Goal: Information Seeking & Learning: Find contact information

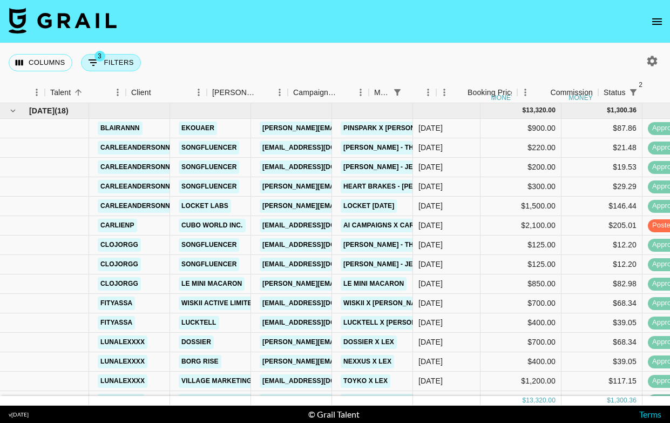
scroll to position [0, 44]
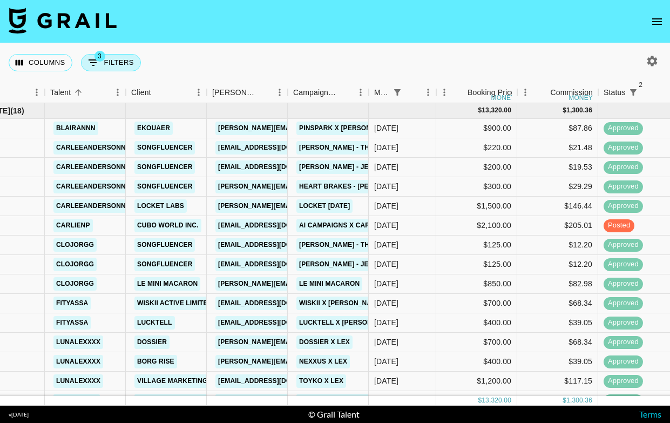
click at [109, 59] on button "3 Filters" at bounding box center [111, 62] width 60 height 17
select select "monthDue2"
select select "[DATE]"
select select "status"
select select "not"
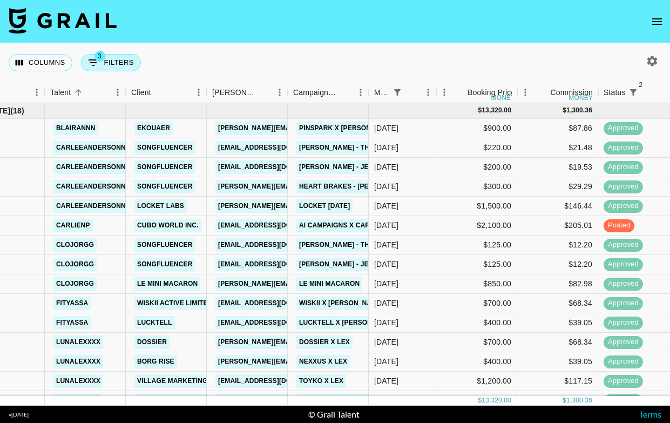
select select "declined"
select select "status"
select select "not"
select select "cancelled"
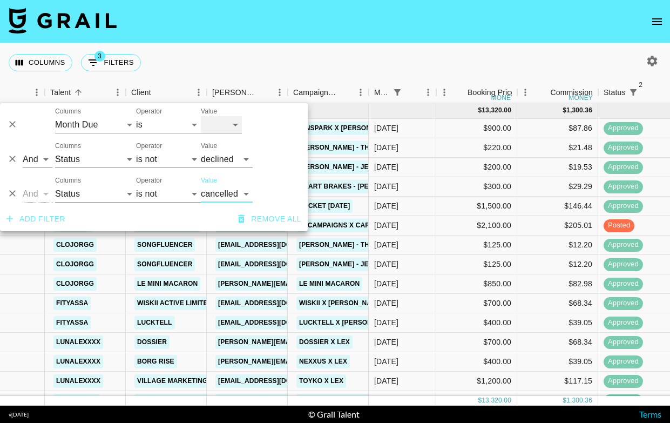
click at [225, 129] on select "[DATE] [DATE] '[DATE] May '[DATE] Mar '[DATE] Jan '[DATE] Nov '[DATE] Sep '[DAT…" at bounding box center [221, 124] width 41 height 17
select select "[DATE]"
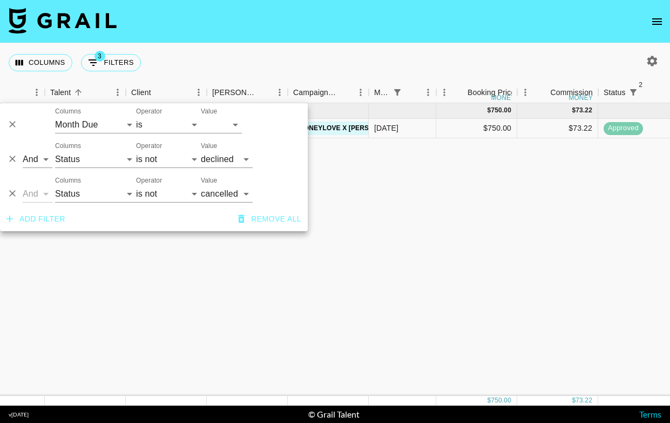
click at [380, 55] on div "Columns 3 Filters + Booking" at bounding box center [335, 62] width 670 height 39
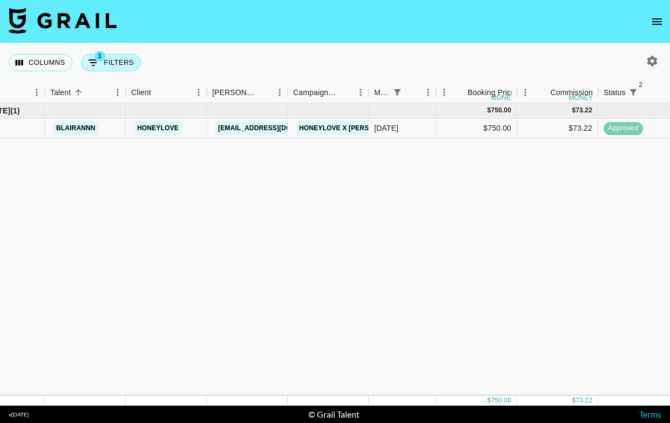
click at [114, 61] on button "3 Filters" at bounding box center [111, 62] width 60 height 17
select select "monthDue2"
select select "[DATE]"
select select "status"
select select "not"
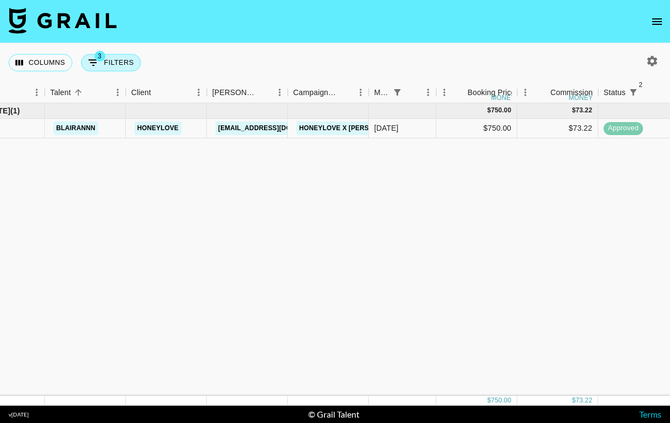
select select "declined"
select select "status"
select select "not"
select select "cancelled"
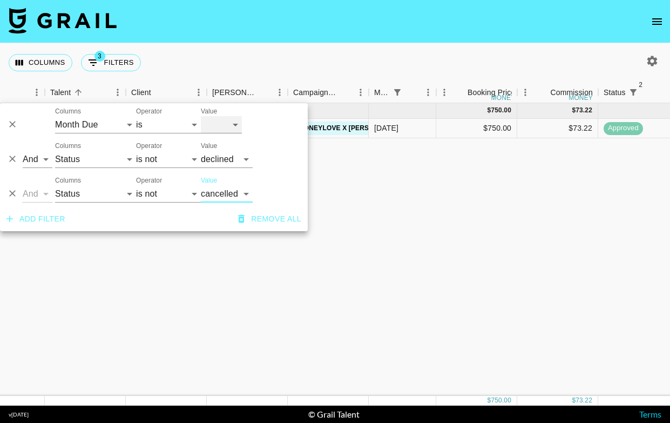
click at [211, 125] on select "[DATE] [DATE] '[DATE] May '[DATE] Mar '[DATE] Jan '[DATE] Nov '[DATE] Sep '[DAT…" at bounding box center [221, 124] width 41 height 17
select select "[DATE]"
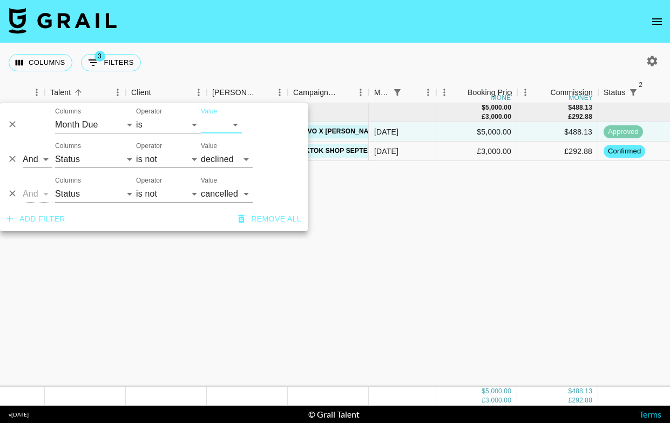
click at [408, 230] on div "[DATE] ( 2 ) $ 5,000.00 £ 3,000.00 $ 488.13 £ 292.88 kin.[PERSON_NAME] Citizen …" at bounding box center [542, 245] width 1172 height 284
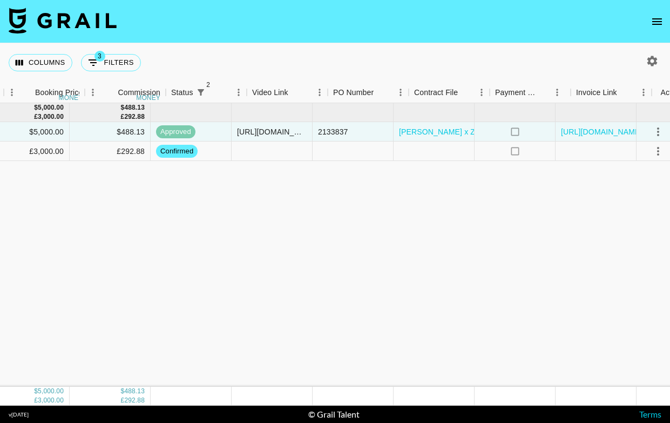
scroll to position [0, 502]
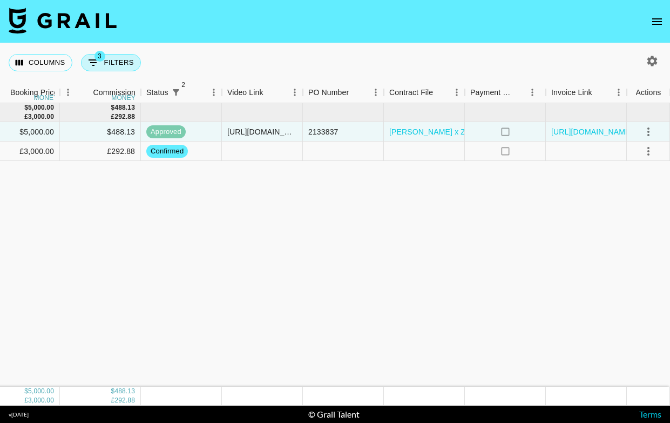
click at [113, 65] on button "3 Filters" at bounding box center [111, 62] width 60 height 17
select select "monthDue2"
select select "[DATE]"
select select "status"
select select "not"
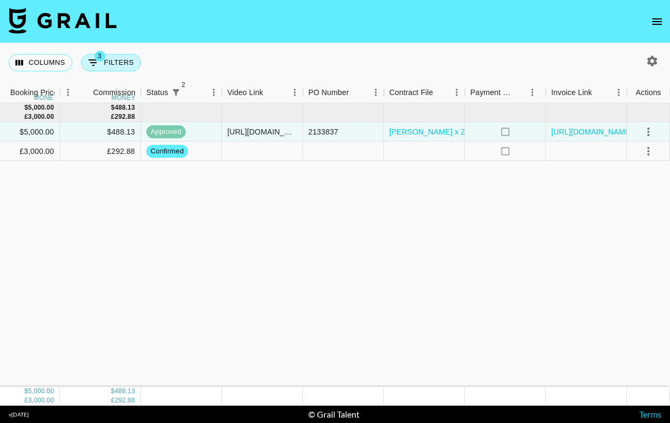
select select "declined"
select select "status"
select select "not"
select select "cancelled"
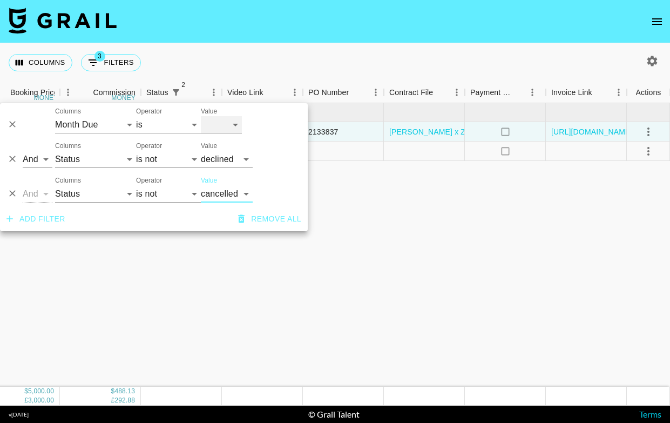
click at [228, 127] on select "[DATE] [DATE] '[DATE] May '[DATE] Mar '[DATE] Jan '[DATE] Nov '[DATE] Sep '[DAT…" at bounding box center [221, 124] width 41 height 17
select select "[DATE]"
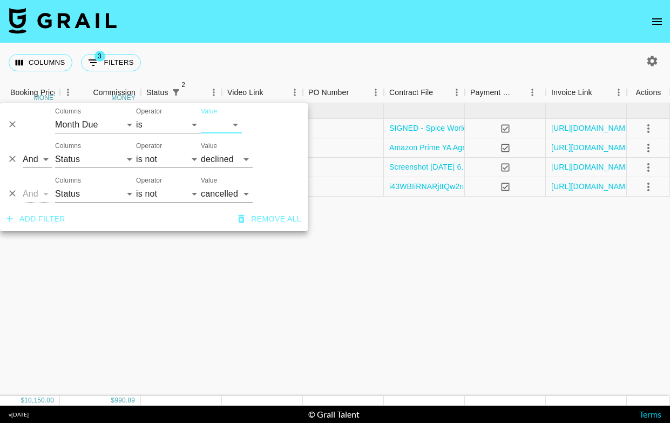
click at [395, 50] on div "Columns 3 Filters + Booking" at bounding box center [335, 62] width 670 height 39
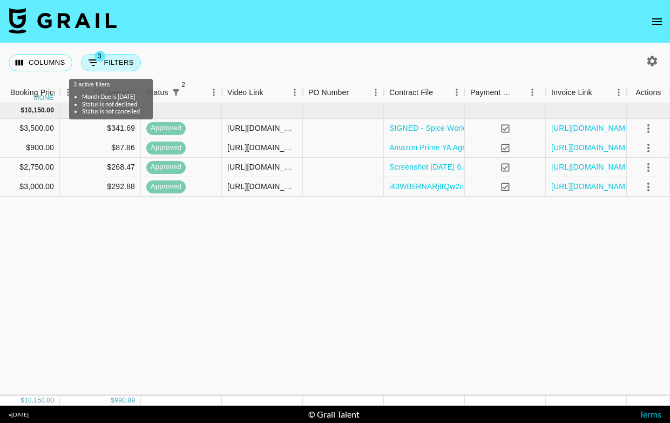
click at [100, 64] on button "3 Filters" at bounding box center [111, 62] width 60 height 17
select select "monthDue2"
select select "[DATE]"
select select "status"
select select "not"
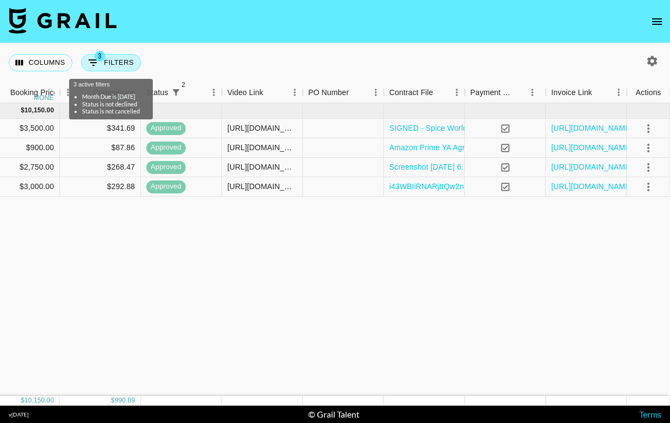
select select "declined"
select select "status"
select select "not"
select select "cancelled"
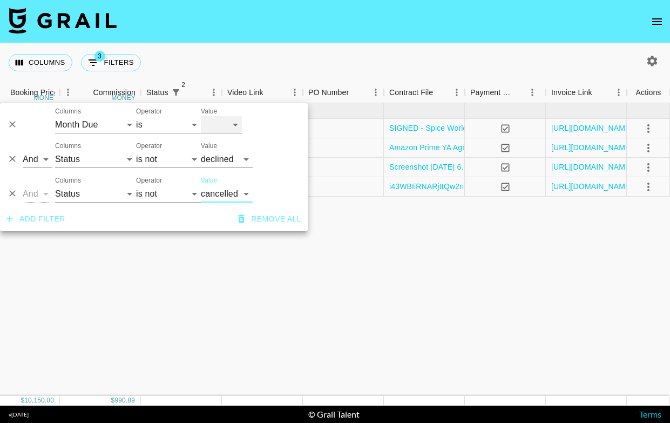
click at [227, 128] on select "[DATE] [DATE] '[DATE] May '[DATE] Mar '[DATE] Jan '[DATE] Nov '[DATE] Sep '[DAT…" at bounding box center [221, 124] width 41 height 17
select select "[DATE]"
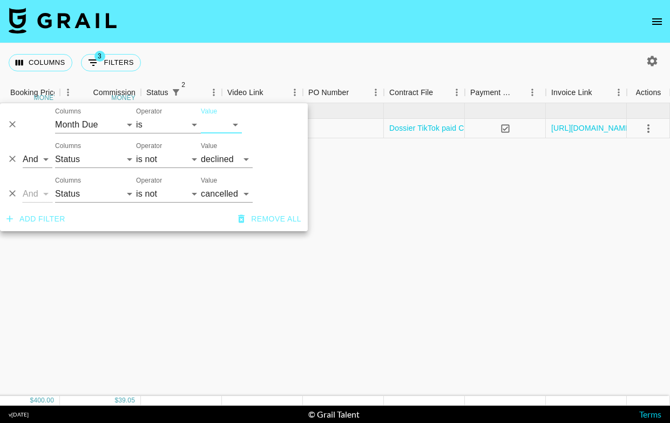
click at [346, 278] on div "[DATE] ( 1 ) $ 400.00 $ 39.05 elizabetzauere Dossier [EMAIL_ADDRESS][DOMAIN_NAM…" at bounding box center [84, 249] width 1172 height 293
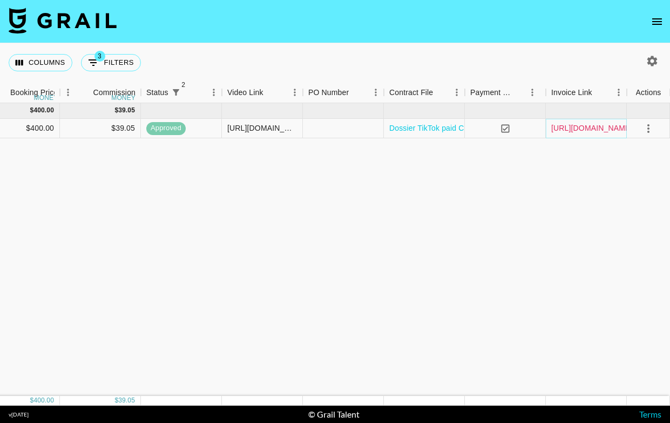
click at [600, 129] on link "[URL][DOMAIN_NAME]" at bounding box center [593, 128] width 82 height 11
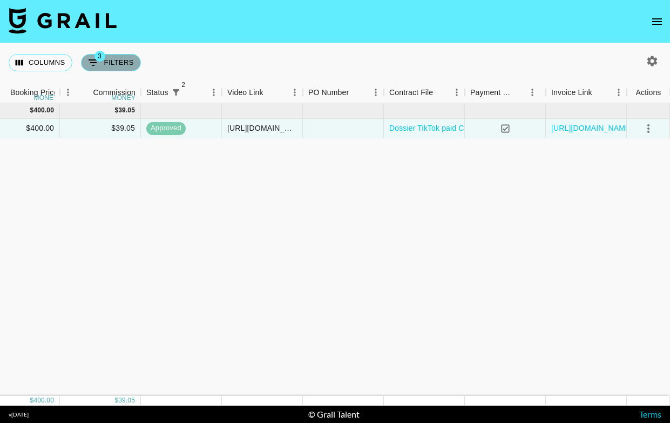
click at [101, 61] on span "3" at bounding box center [100, 56] width 11 height 11
select select "monthDue2"
select select "[DATE]"
select select "status"
select select "not"
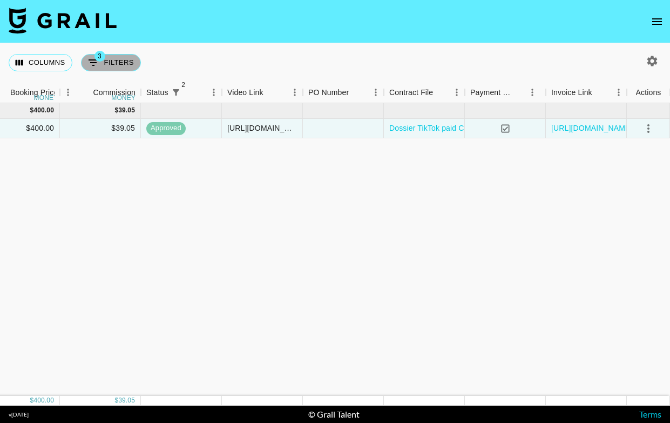
select select "declined"
select select "status"
select select "not"
select select "cancelled"
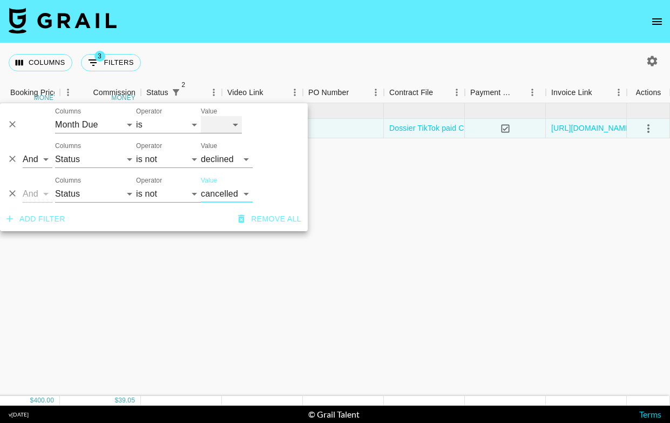
click at [232, 126] on select "[DATE] [DATE] '[DATE] May '[DATE] Mar '[DATE] Jan '[DATE] Nov '[DATE] Sep '[DAT…" at bounding box center [221, 124] width 41 height 17
select select "[DATE]"
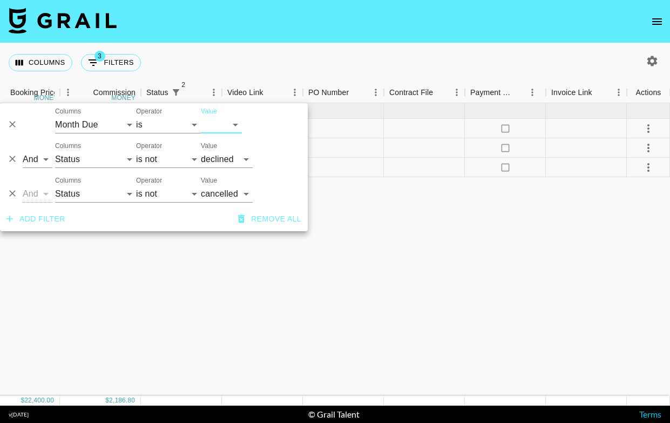
click at [378, 248] on div "[DATE] ( 3 ) $ 22,400.00 $ 2,186.80 ajgreene15 House of Marketers [PERSON_NAME]…" at bounding box center [84, 249] width 1172 height 293
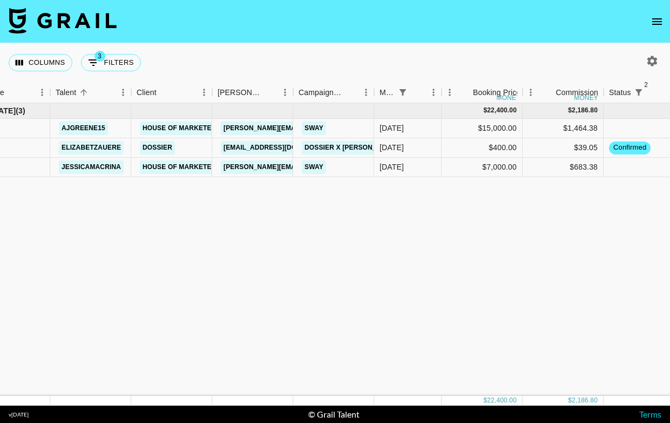
scroll to position [0, 38]
click at [102, 64] on button "3 Filters" at bounding box center [111, 62] width 60 height 17
select select "monthDue2"
select select "[DATE]"
select select "status"
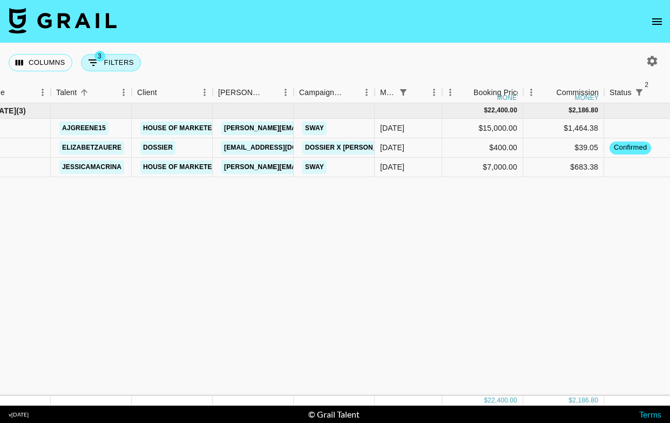
select select "not"
select select "declined"
select select "status"
select select "not"
select select "cancelled"
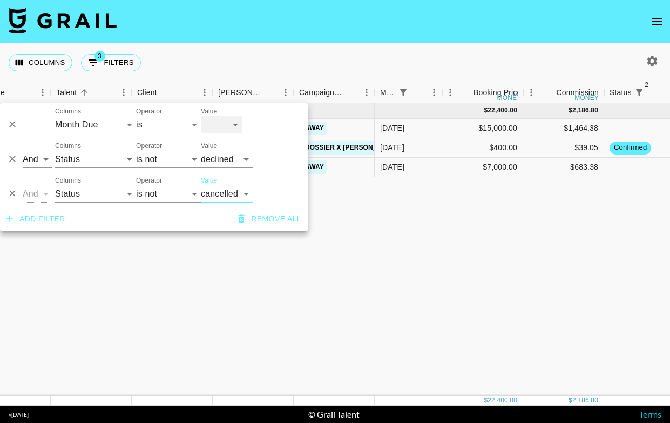
click at [224, 126] on select "[DATE] [DATE] '[DATE] May '[DATE] Mar '[DATE] Jan '[DATE] Nov '[DATE] Sep '[DAT…" at bounding box center [221, 124] width 41 height 17
select select "[DATE]"
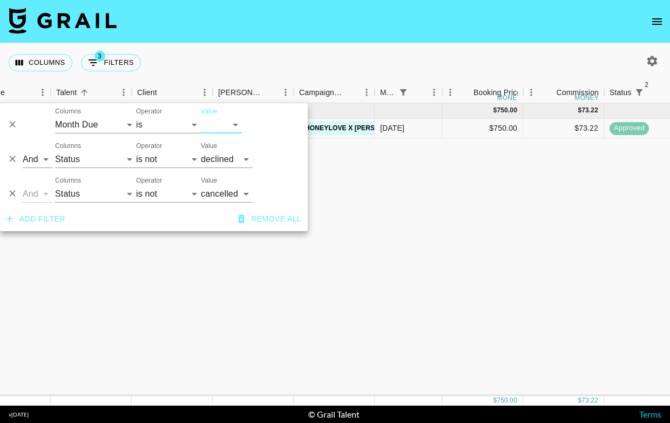
click at [329, 314] on div "[DATE] ( 1 ) $ 750.00 $ 73.22 blairannn Honeylove [EMAIL_ADDRESS][DOMAIN_NAME] …" at bounding box center [548, 249] width 1172 height 293
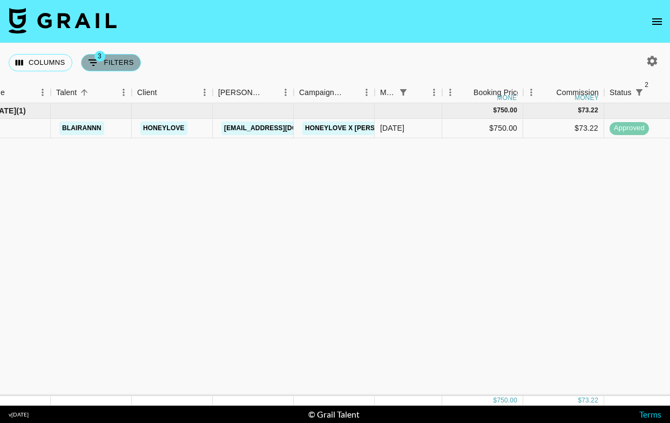
click at [110, 67] on button "3 Filters" at bounding box center [111, 62] width 60 height 17
select select "monthDue2"
select select "[DATE]"
select select "status"
select select "not"
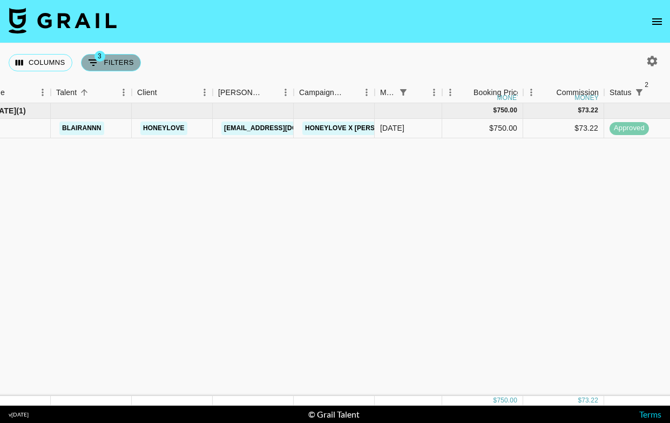
select select "declined"
select select "status"
select select "not"
select select "cancelled"
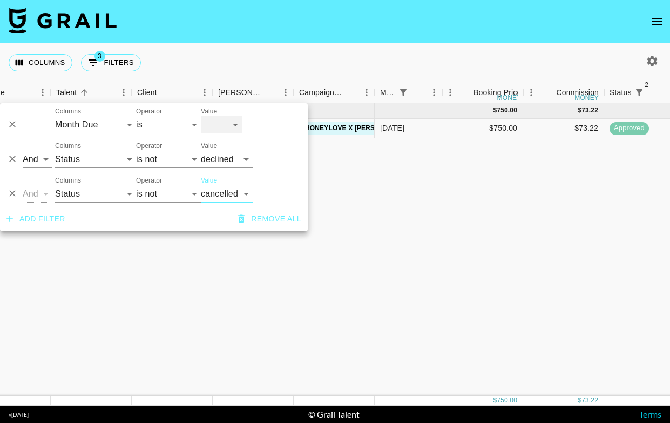
click at [223, 123] on select "[DATE] [DATE] '[DATE] May '[DATE] Mar '[DATE] Jan '[DATE] Nov '[DATE] Sep '[DAT…" at bounding box center [221, 124] width 41 height 17
select select "[DATE]"
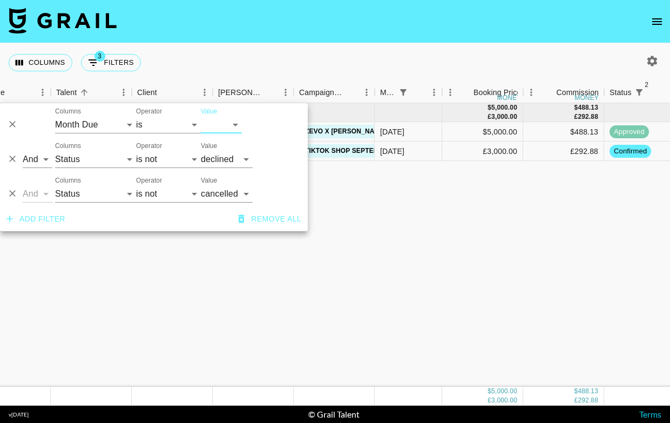
click at [254, 284] on div "[DATE] ( 2 ) $ 5,000.00 £ 3,000.00 $ 488.13 £ 292.88 kin.[PERSON_NAME] Citizen …" at bounding box center [548, 245] width 1172 height 284
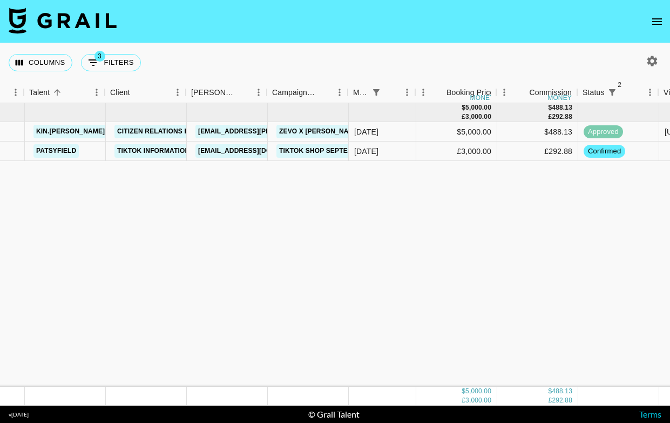
scroll to position [0, 70]
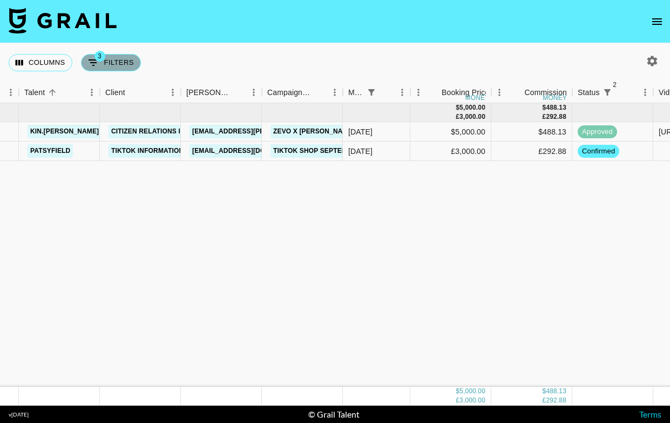
click at [94, 62] on icon "Show filters" at bounding box center [94, 62] width 10 height 6
select select "monthDue2"
select select "[DATE]"
select select "status"
select select "not"
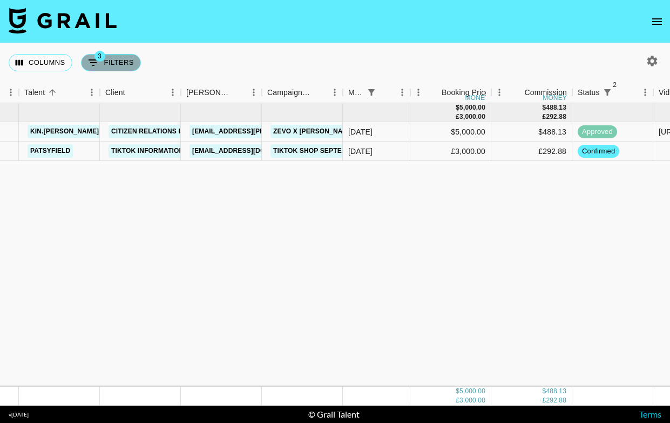
select select "declined"
select select "status"
select select "not"
select select "cancelled"
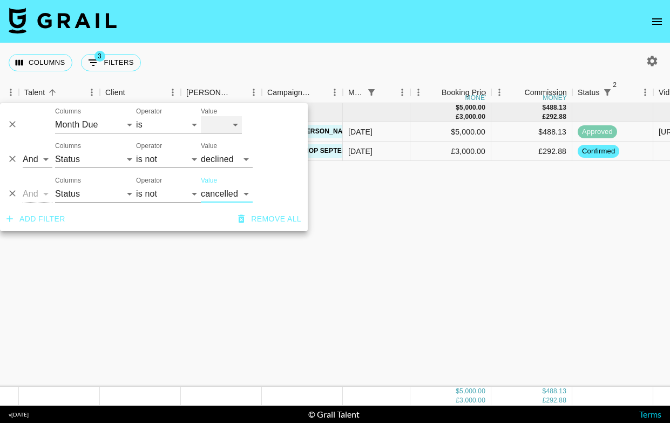
click at [221, 125] on select "[DATE] [DATE] '[DATE] May '[DATE] Mar '[DATE] Jan '[DATE] Nov '[DATE] Sep '[DAT…" at bounding box center [221, 124] width 41 height 17
select select "[DATE]"
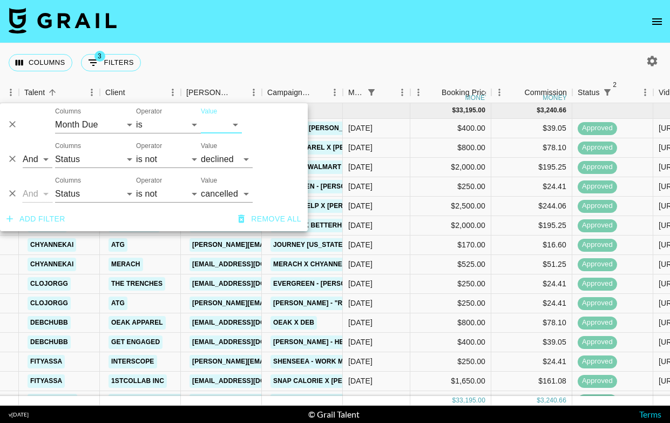
click at [278, 65] on div "Columns 3 Filters + Booking" at bounding box center [335, 62] width 670 height 39
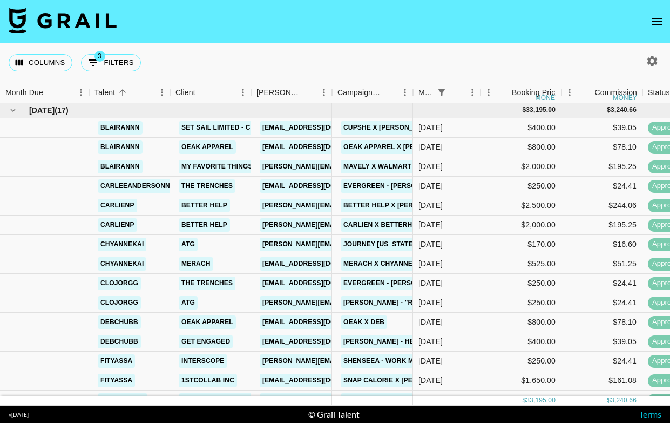
scroll to position [1, 2]
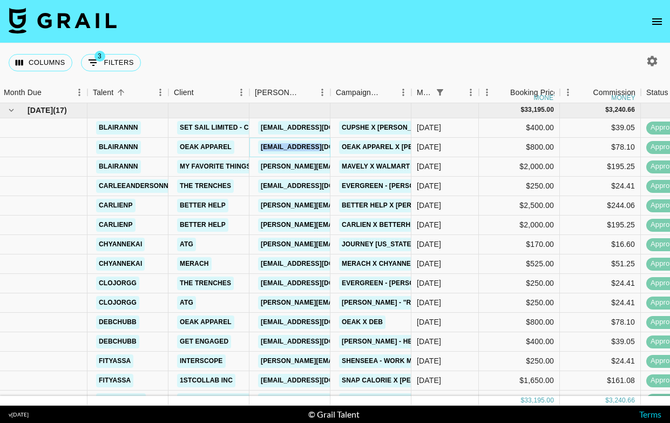
copy link "[EMAIL_ADDRESS][DOMAIN_NAME]"
copy link "[PERSON_NAME][EMAIL_ADDRESS][PERSON_NAME][DOMAIN_NAME]"
